Goal: Task Accomplishment & Management: Use online tool/utility

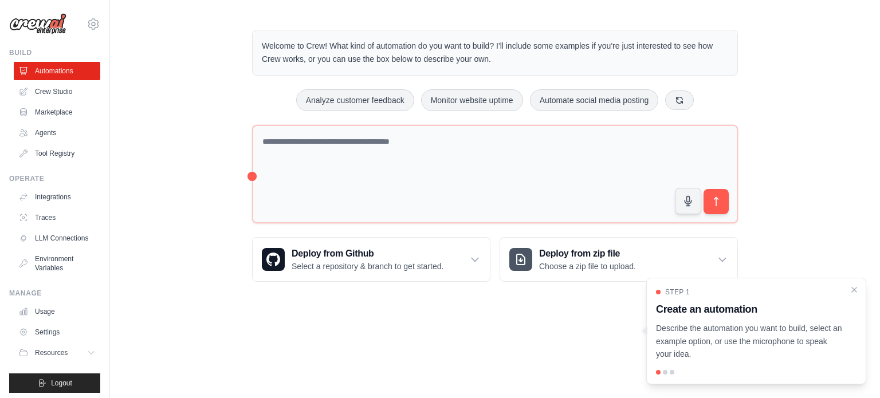
click at [48, 25] on img at bounding box center [37, 24] width 57 height 22
click at [87, 22] on icon at bounding box center [94, 24] width 14 height 14
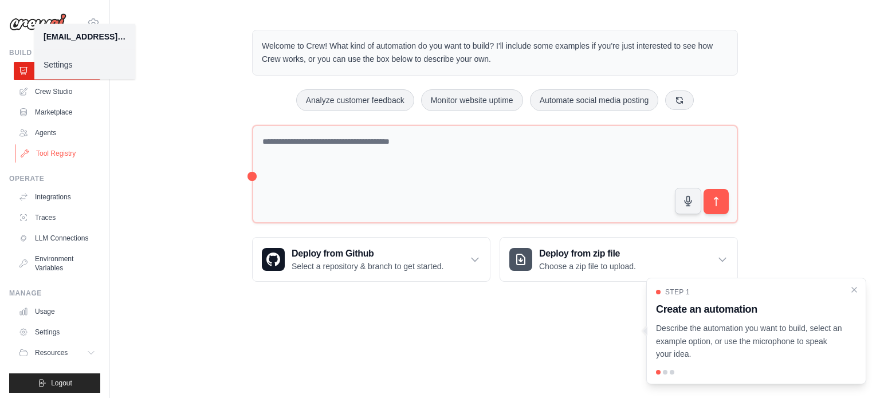
scroll to position [13, 0]
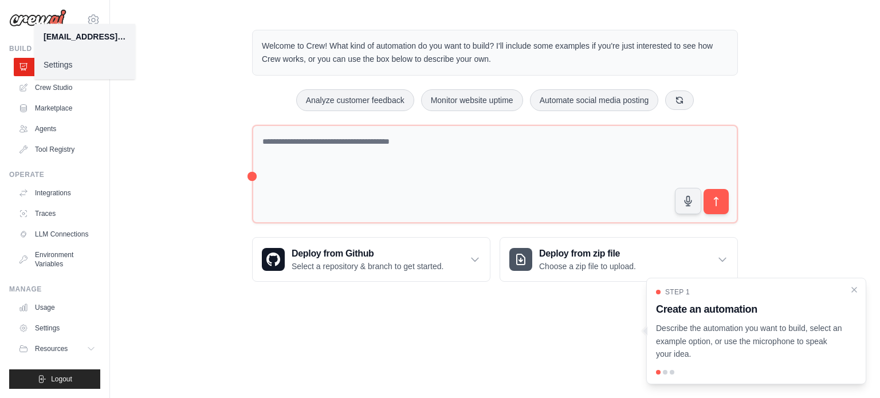
click at [183, 140] on div "Welcome to Crew! What kind of automation do you want to build? I'll include som…" at bounding box center [495, 155] width 770 height 289
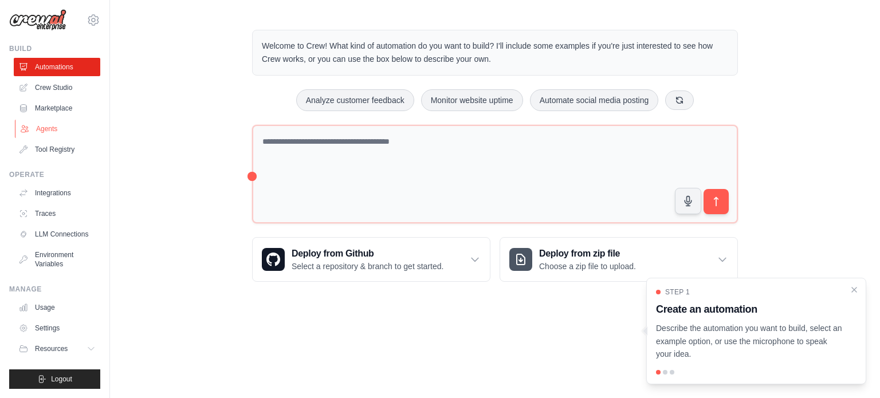
click at [40, 120] on link "Agents" at bounding box center [58, 129] width 87 height 18
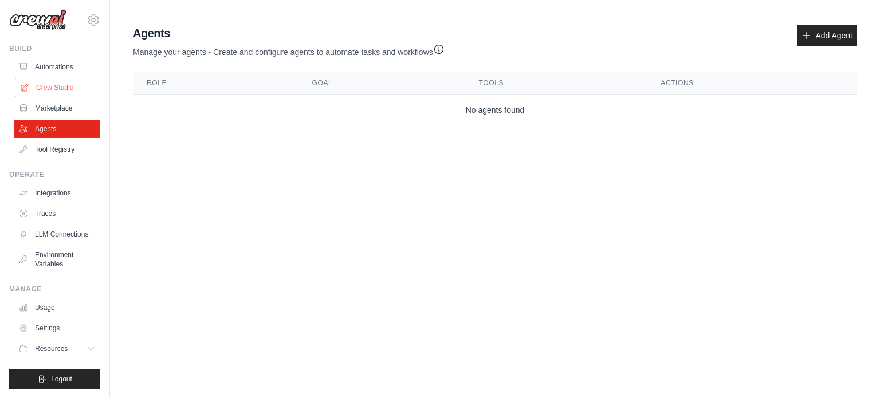
scroll to position [12, 0]
click at [87, 13] on icon at bounding box center [94, 20] width 14 height 14
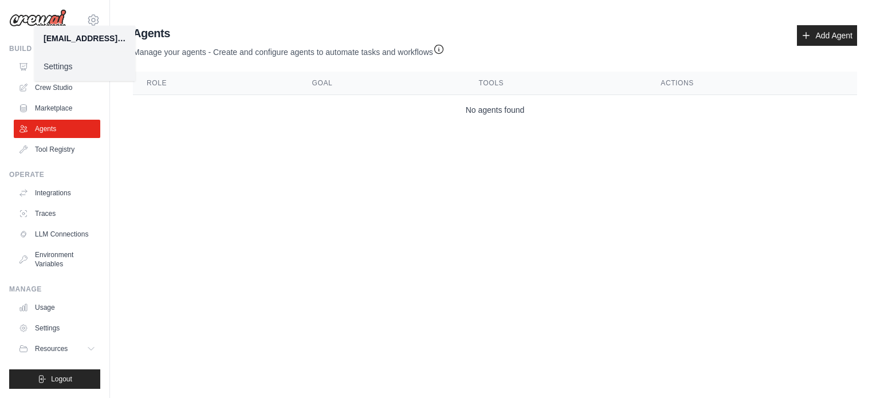
click at [84, 30] on div "[EMAIL_ADDRESS][PERSON_NAME][DOMAIN_NAME]" at bounding box center [84, 38] width 101 height 25
click at [85, 36] on div "[EMAIL_ADDRESS][PERSON_NAME][DOMAIN_NAME]" at bounding box center [85, 38] width 83 height 11
click at [53, 9] on img at bounding box center [37, 20] width 57 height 22
